Goal: Transaction & Acquisition: Register for event/course

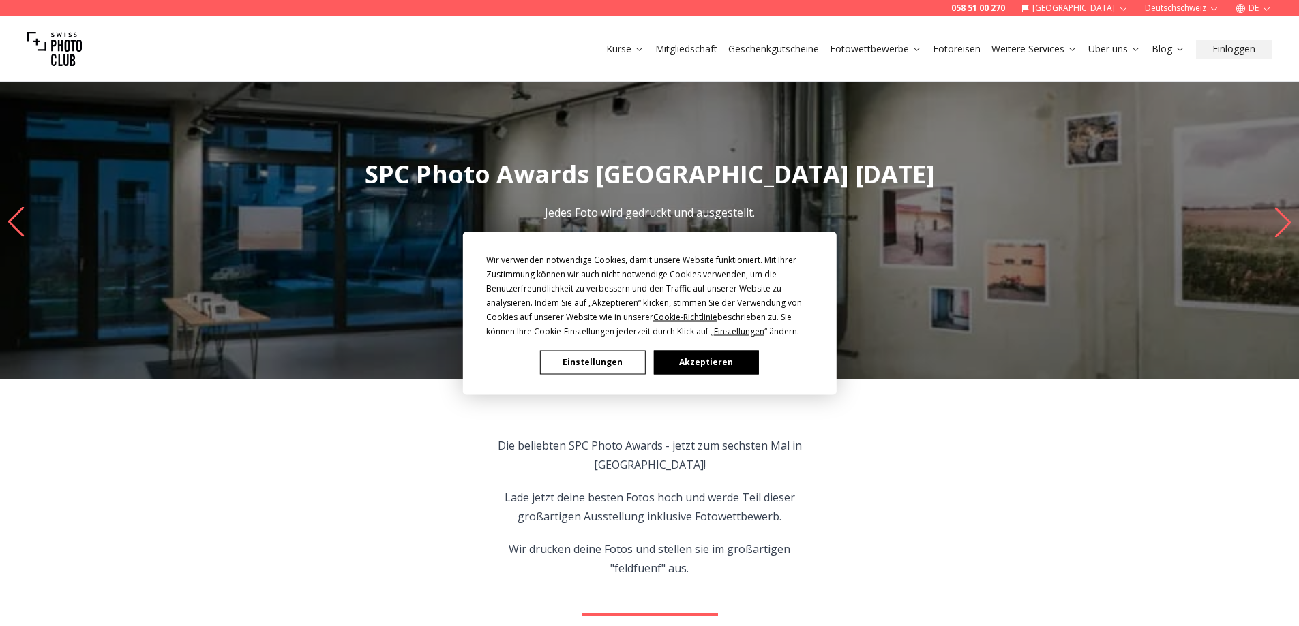
click at [695, 364] on button "Akzeptieren" at bounding box center [705, 362] width 105 height 24
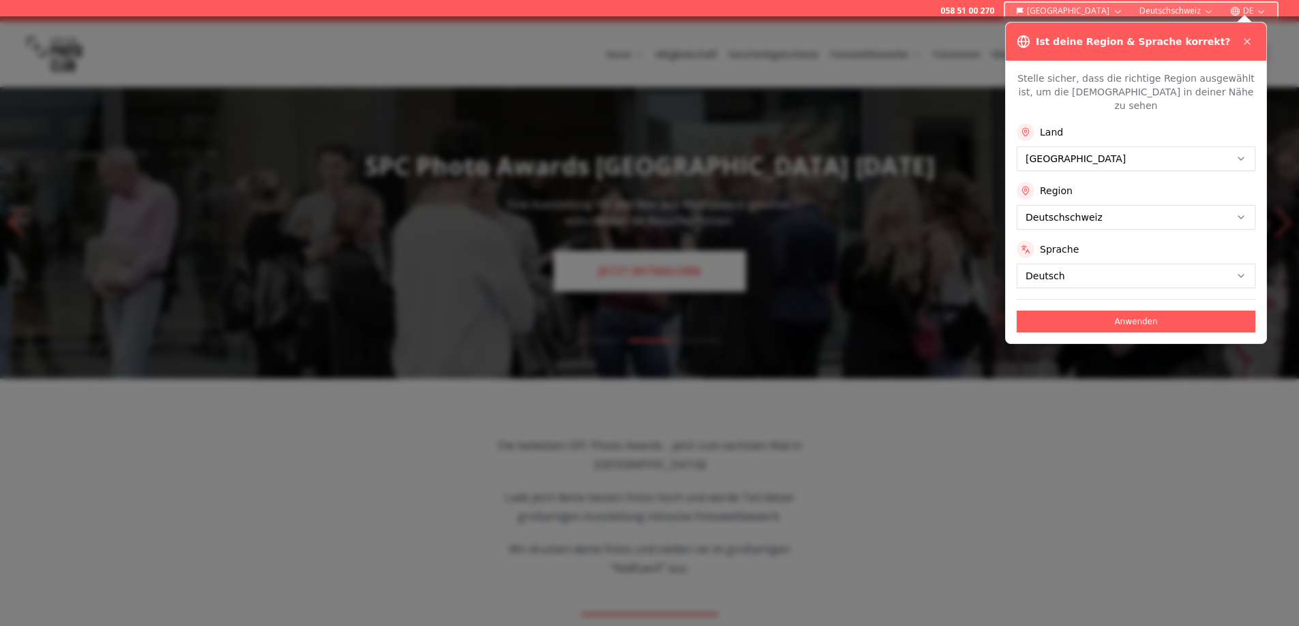
click at [668, 271] on div at bounding box center [649, 321] width 1299 height 610
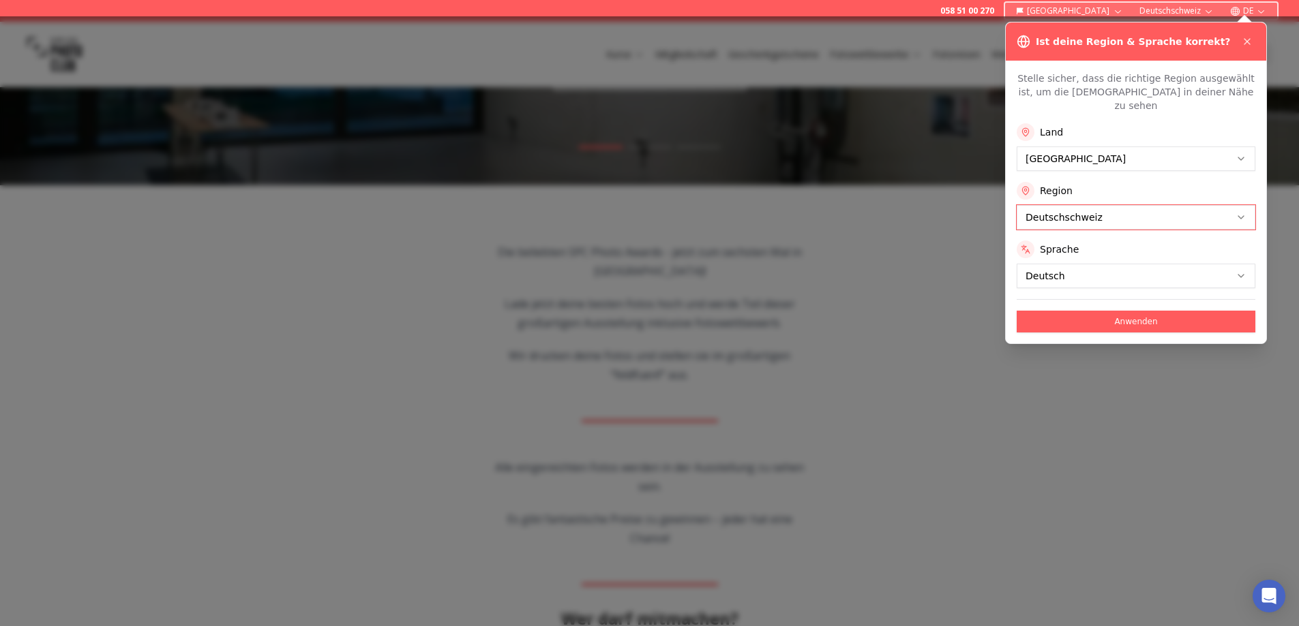
scroll to position [205, 0]
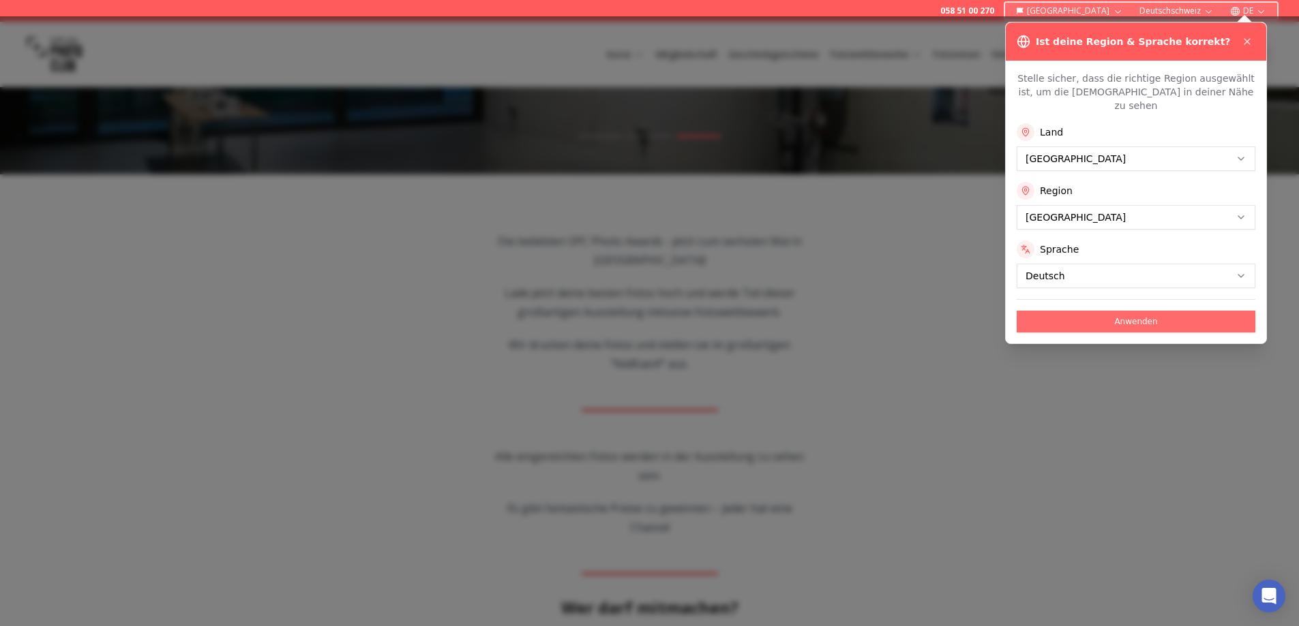
click at [1095, 318] on button "Anwenden" at bounding box center [1135, 322] width 239 height 22
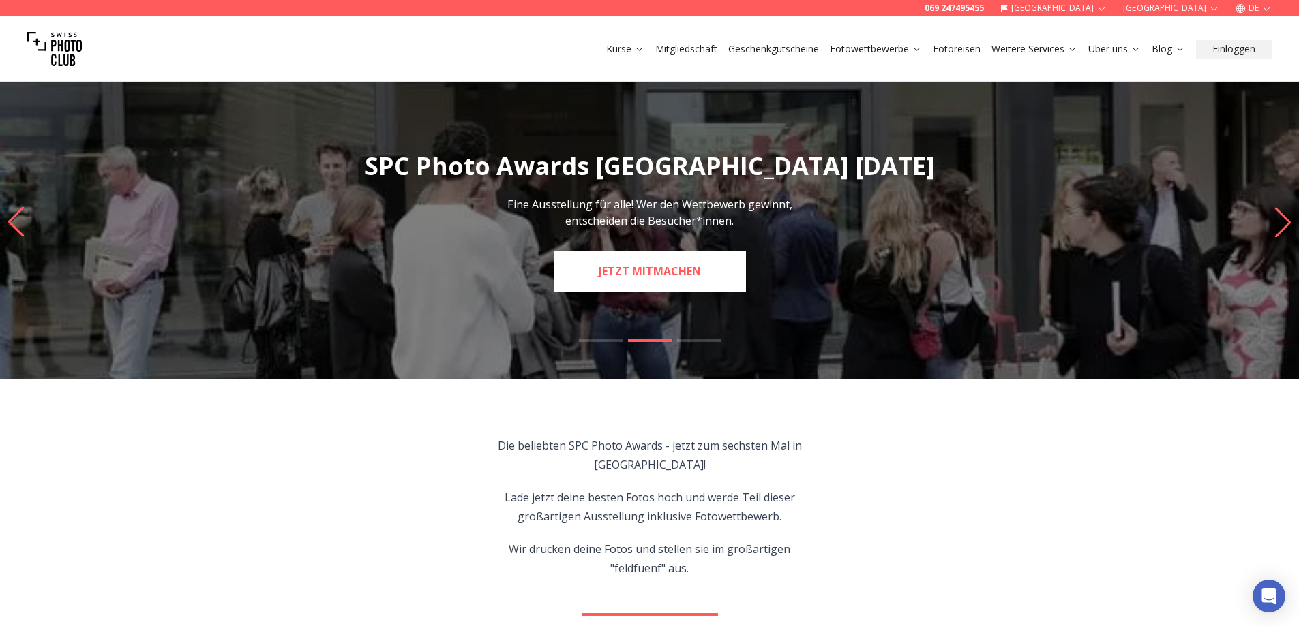
click at [646, 275] on link "JETZT MITMACHEN" at bounding box center [650, 271] width 192 height 41
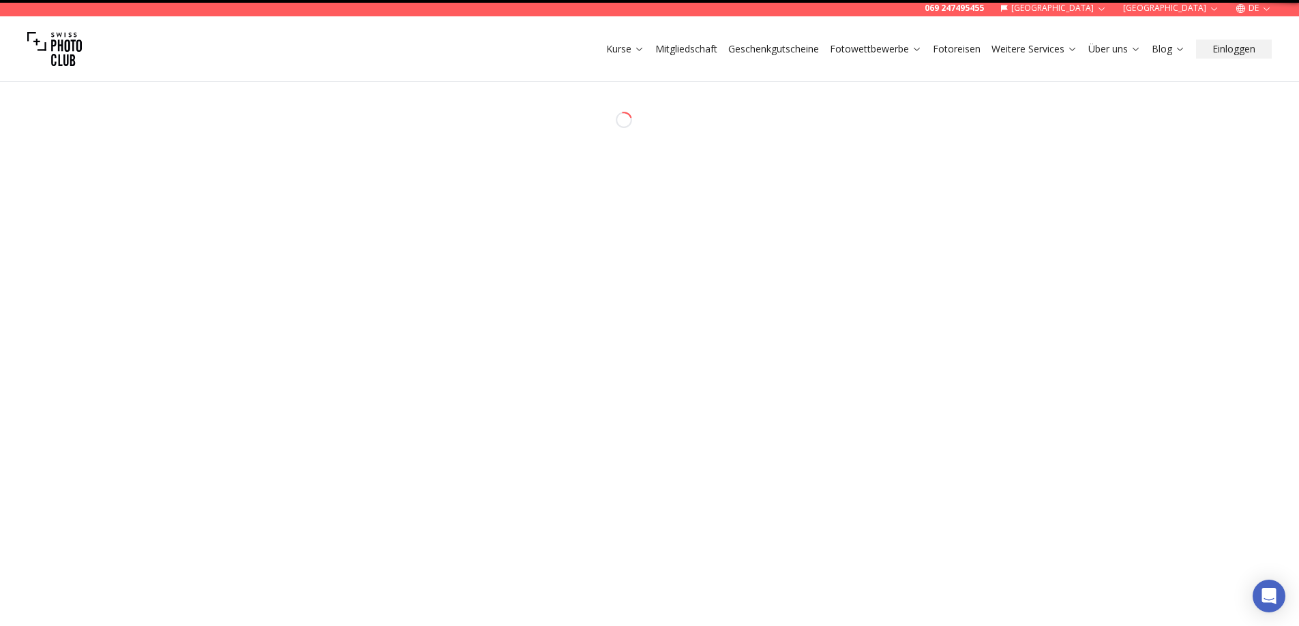
select select "*******"
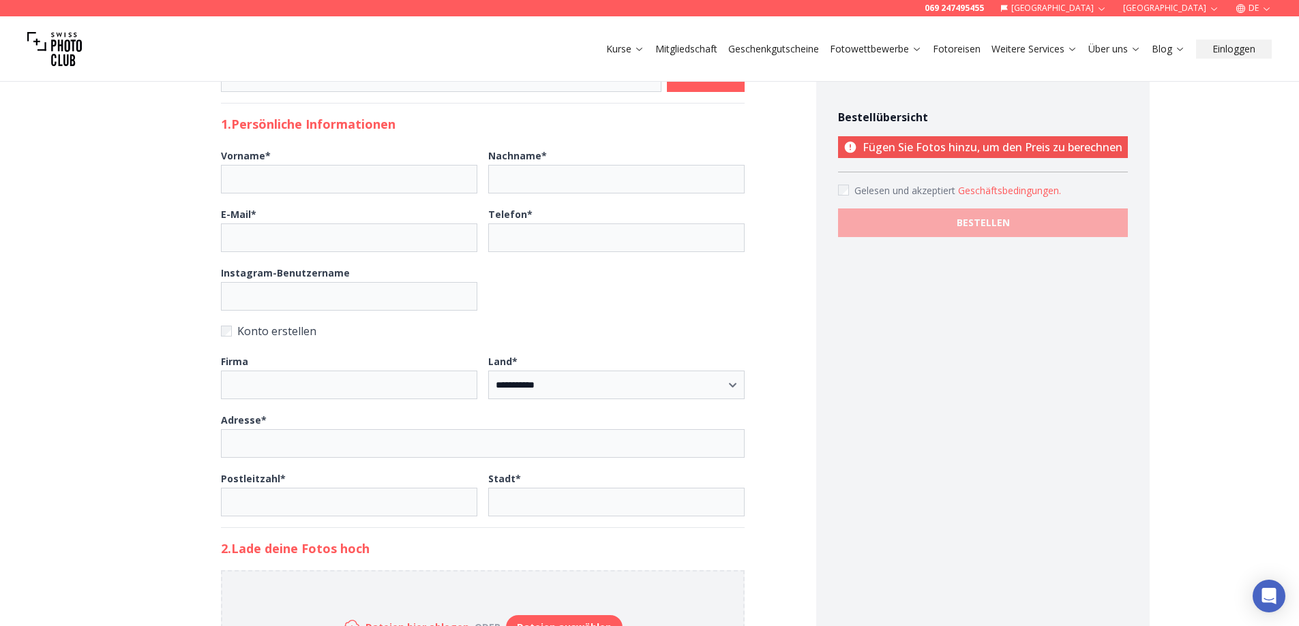
scroll to position [477, 0]
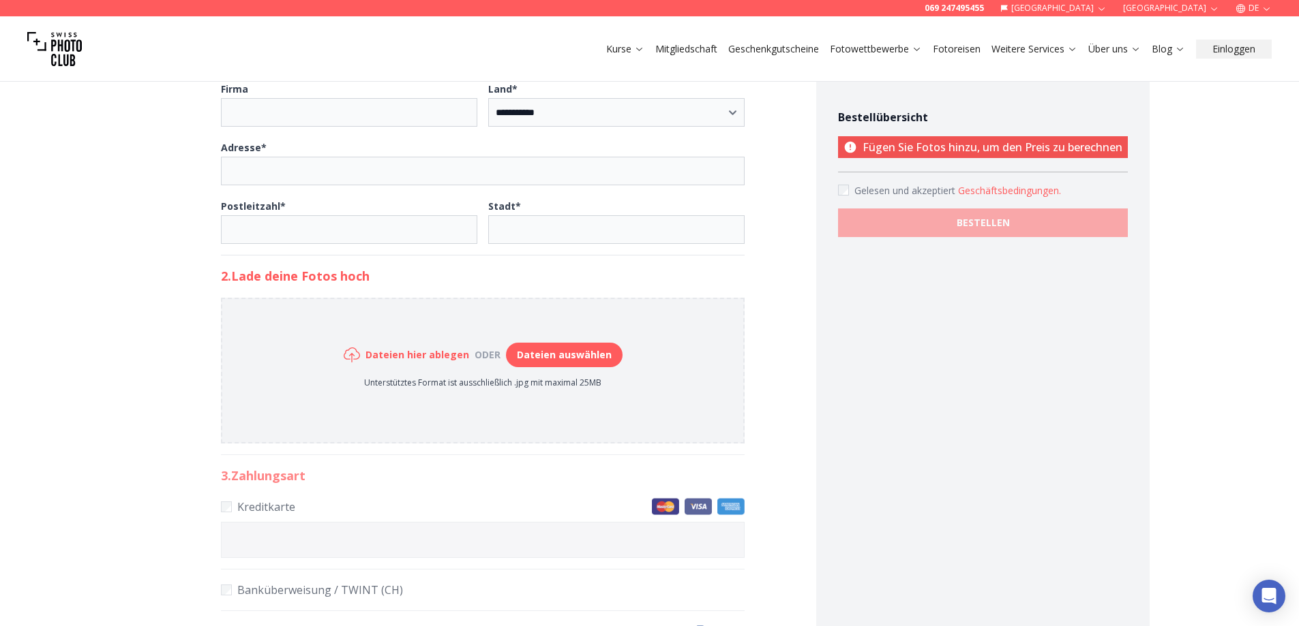
click at [541, 358] on button "Dateien auswählen" at bounding box center [564, 355] width 117 height 25
